Goal: Find specific page/section

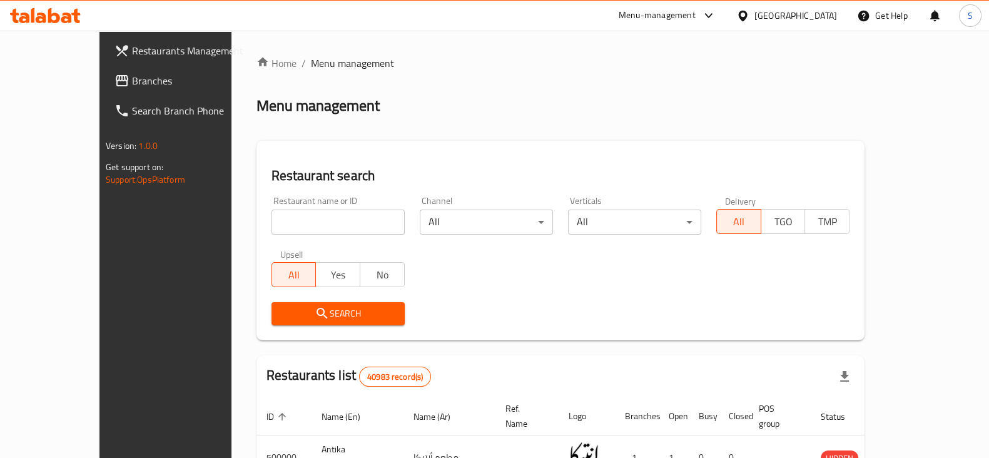
click at [278, 225] on input "search" at bounding box center [337, 222] width 133 height 25
type input "zy zaman"
click at [287, 308] on span "Search" at bounding box center [337, 314] width 113 height 16
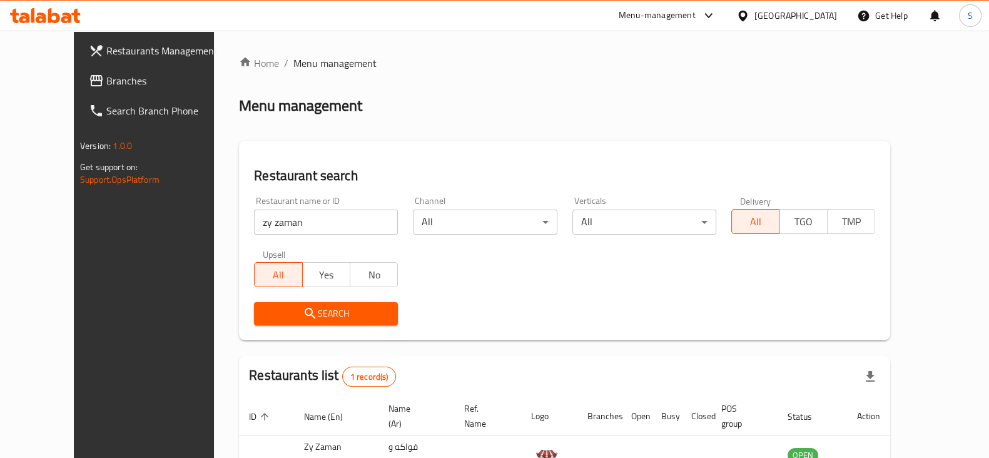
scroll to position [90, 0]
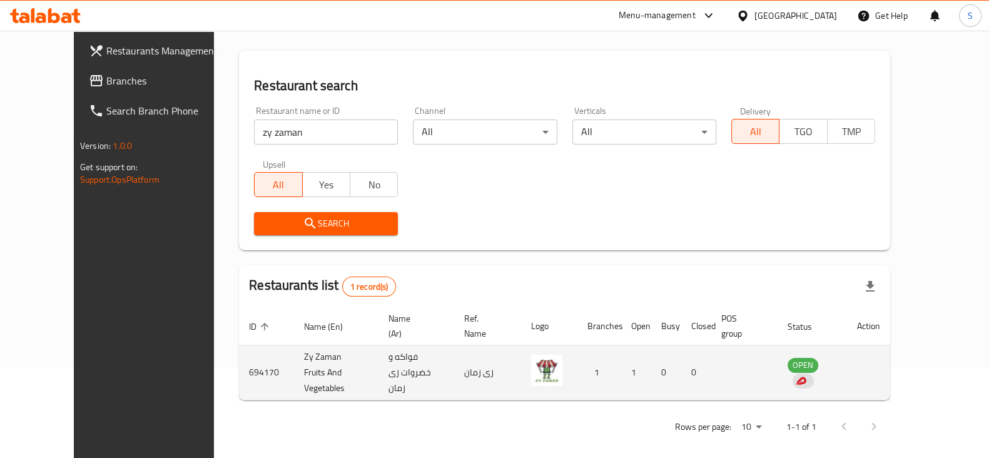
click at [239, 373] on td "694170" at bounding box center [266, 372] width 55 height 55
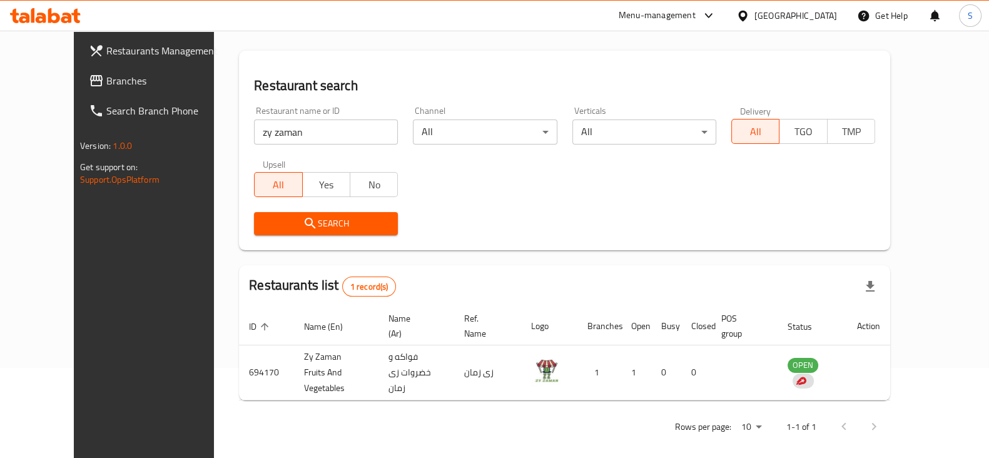
click at [696, 19] on div "Menu-management" at bounding box center [657, 15] width 77 height 15
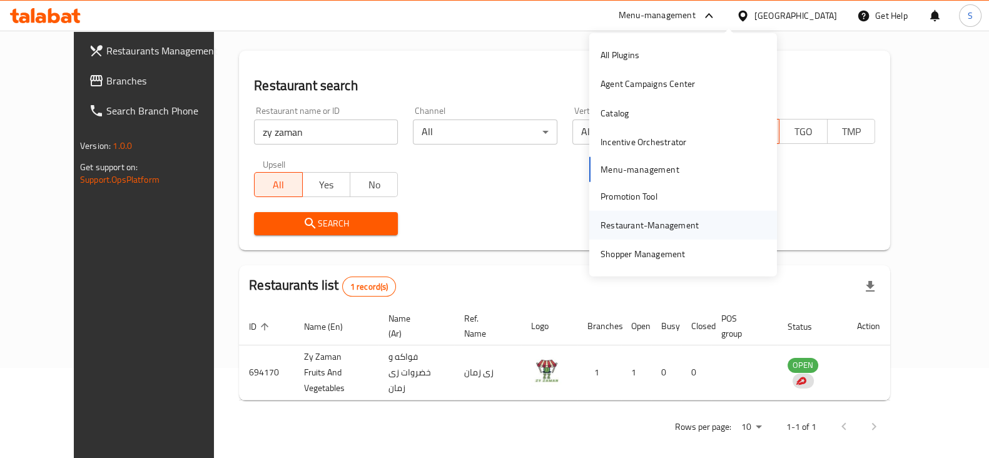
click at [654, 228] on div "Restaurant-Management" at bounding box center [650, 225] width 98 height 14
